Goal: Information Seeking & Learning: Find specific fact

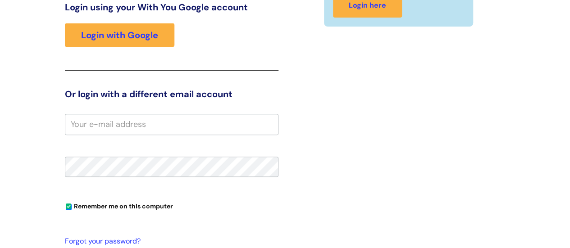
scroll to position [137, 0]
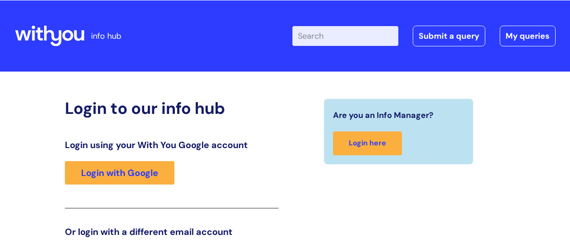
scroll to position [137, 0]
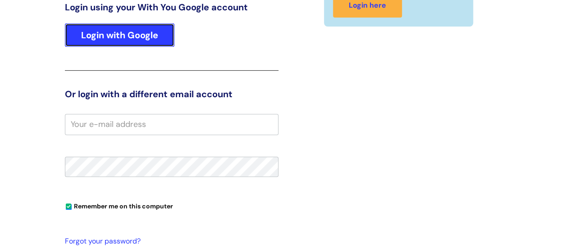
click at [101, 23] on div "Login using your With You Google account Login with Google" at bounding box center [172, 36] width 214 height 69
click at [105, 29] on link "Login with Google" at bounding box center [120, 34] width 110 height 23
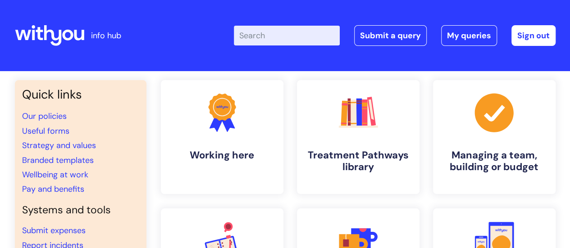
click at [298, 36] on input "Enter your search term here..." at bounding box center [287, 36] width 106 height 20
type input "in tune enrollment"
click button "Search" at bounding box center [0, 0] width 0 height 0
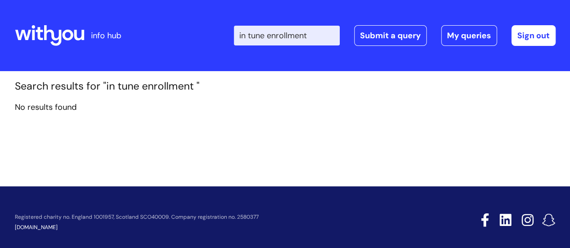
drag, startPoint x: 324, startPoint y: 36, endPoint x: 256, endPoint y: 32, distance: 68.2
click at [256, 32] on input "in tune enrollment" at bounding box center [287, 36] width 106 height 20
type input "i"
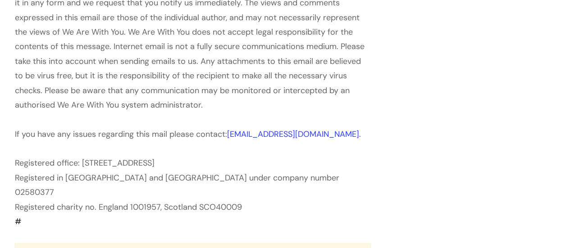
scroll to position [551, 0]
